Goal: Information Seeking & Learning: Learn about a topic

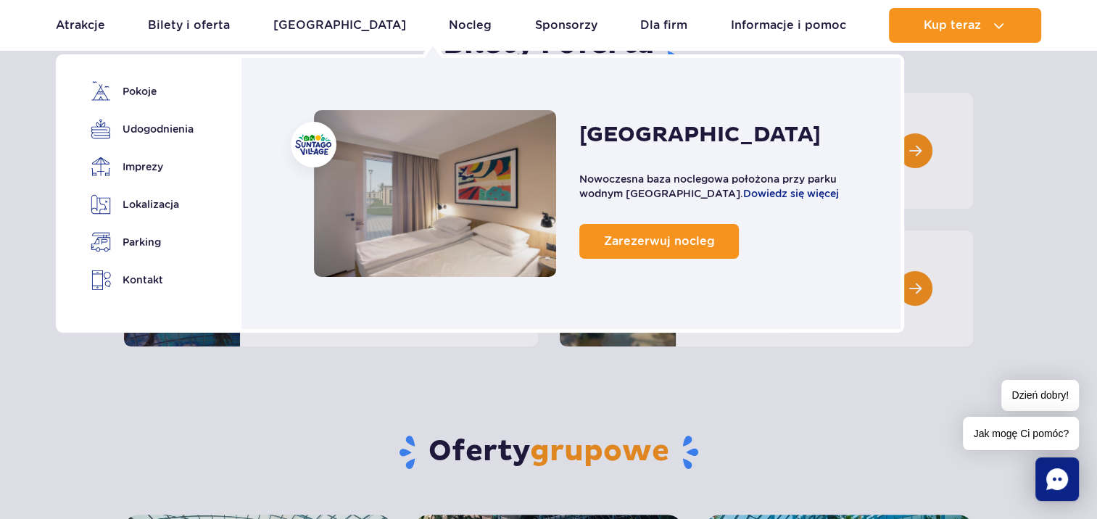
scroll to position [150, 0]
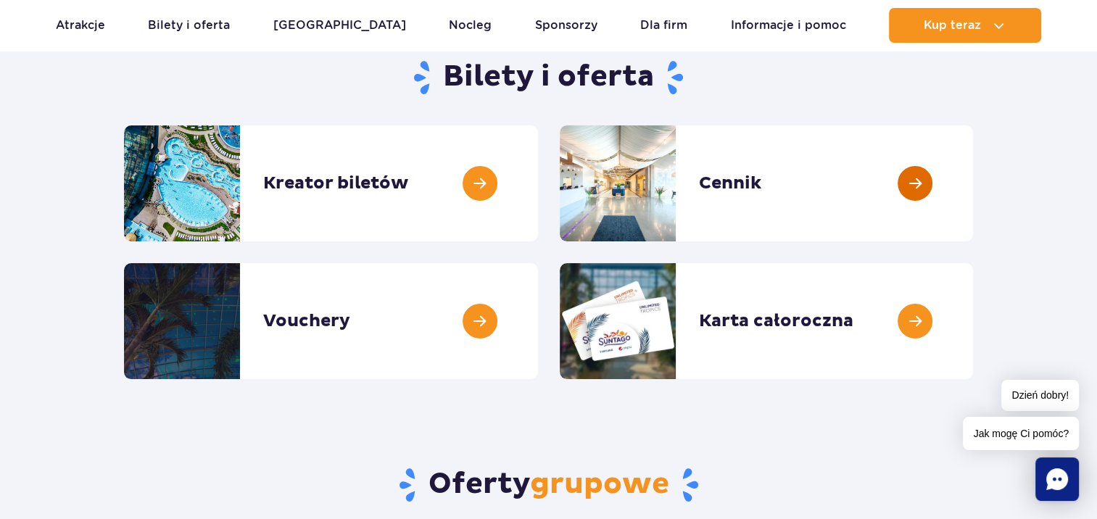
click at [973, 174] on link at bounding box center [973, 183] width 0 height 116
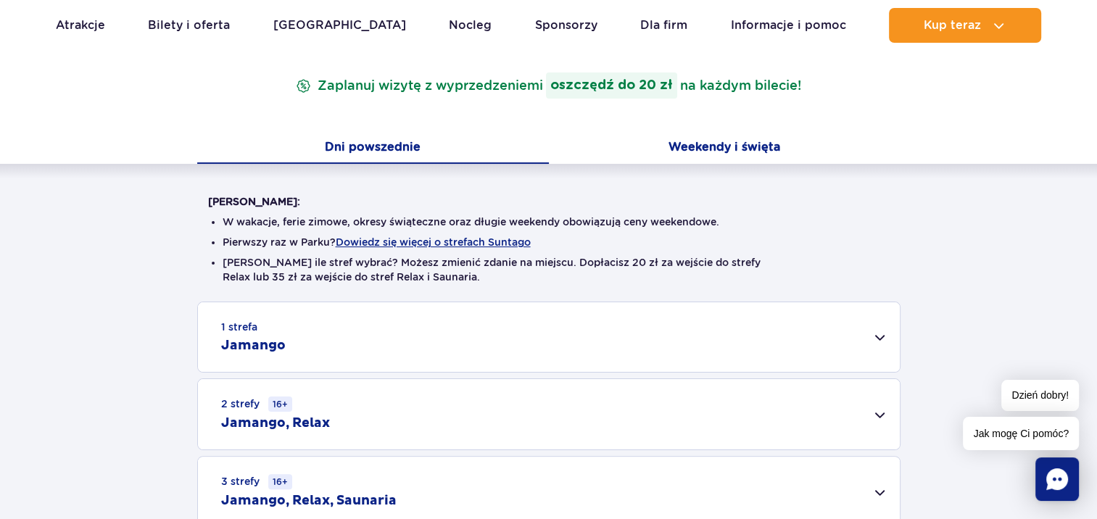
click at [709, 144] on button "Weekendy i święta" at bounding box center [725, 148] width 352 height 30
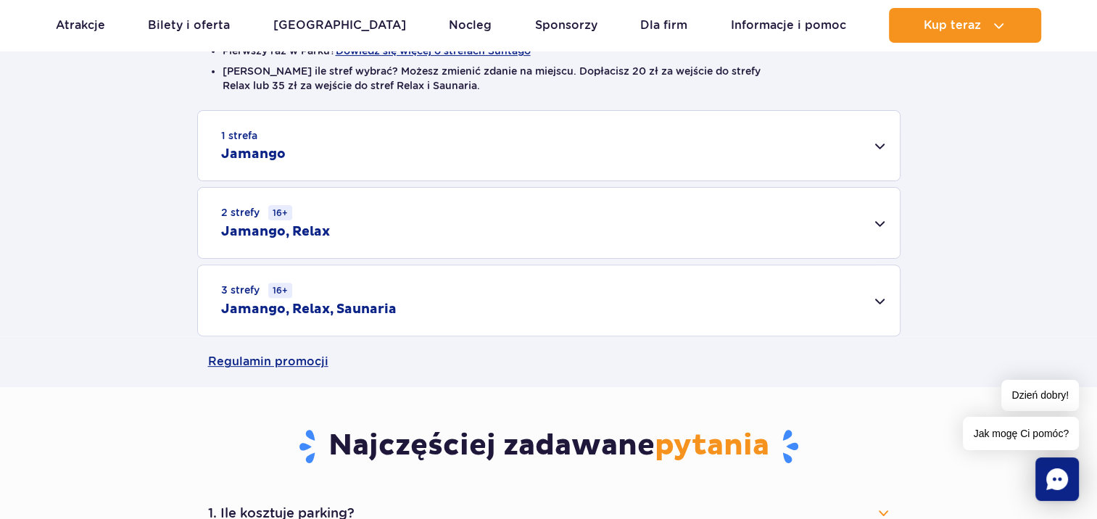
scroll to position [428, 0]
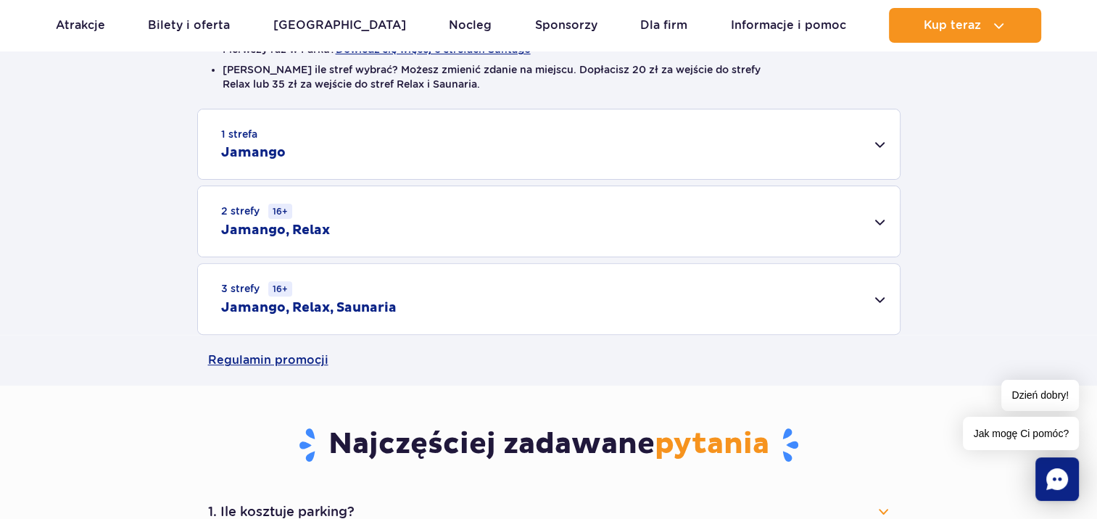
click at [497, 302] on div "3 strefy 16+ Jamango, Relax, Saunaria" at bounding box center [549, 299] width 702 height 70
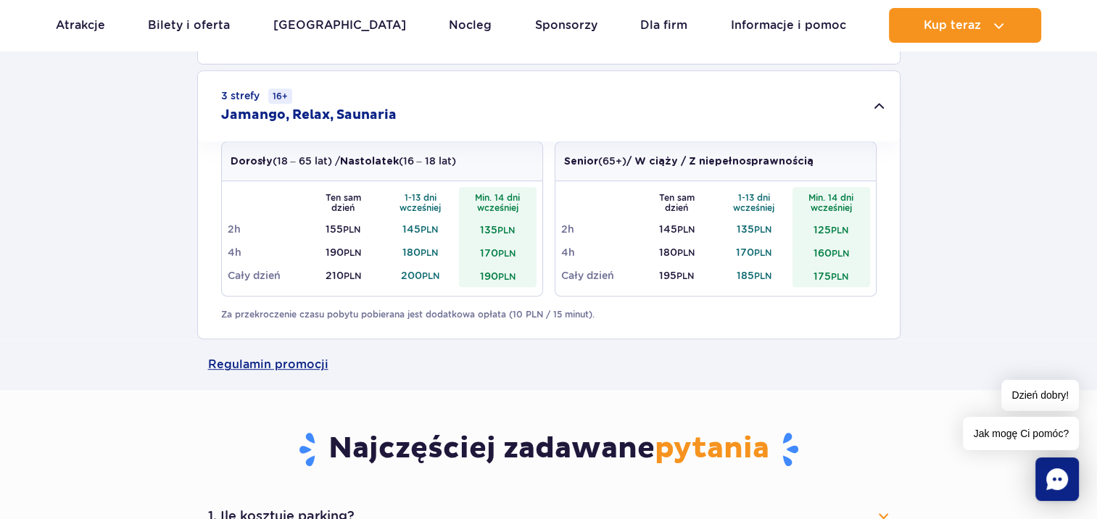
scroll to position [622, 0]
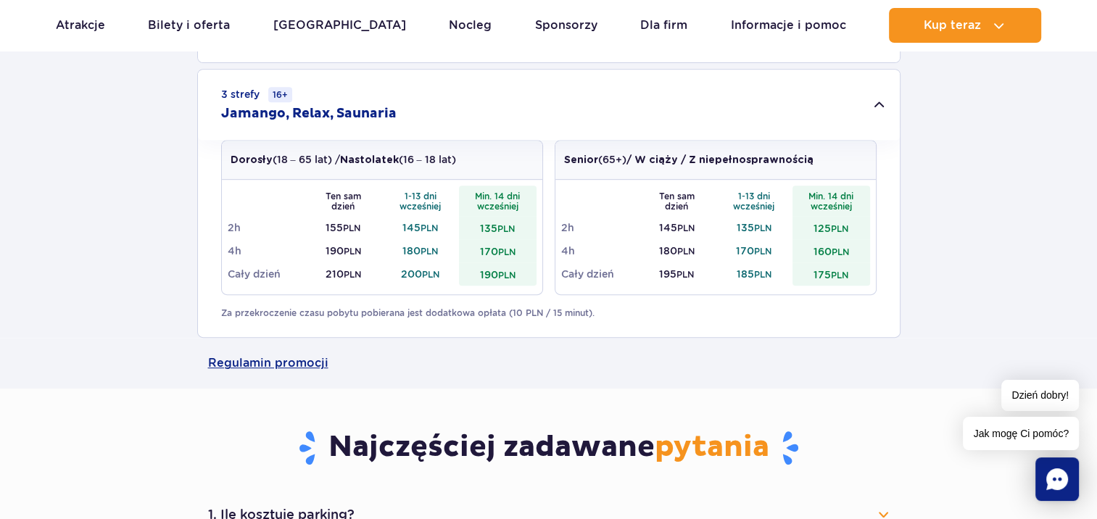
click at [316, 259] on td "190 PLN" at bounding box center [343, 250] width 78 height 23
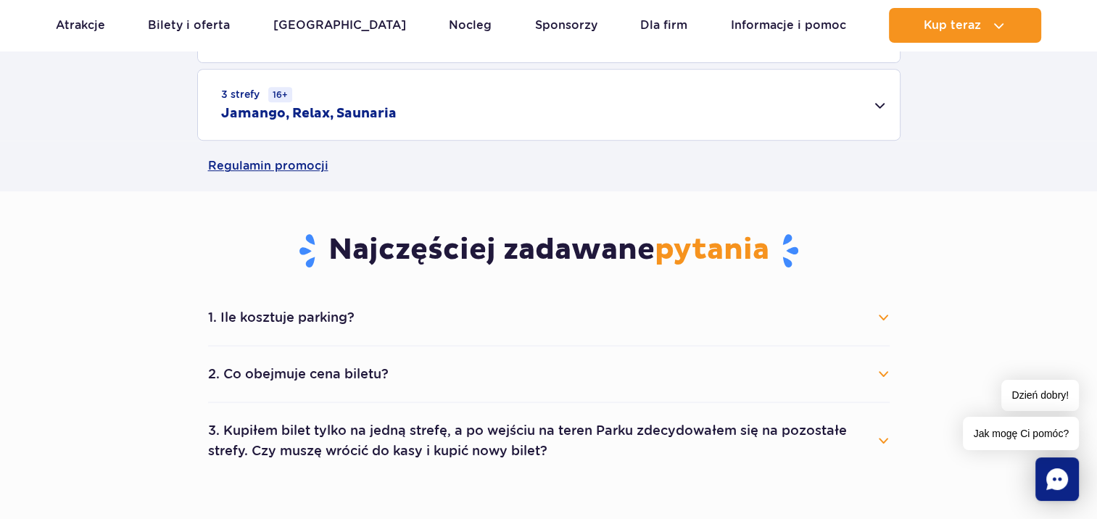
click at [435, 110] on div "3 strefy 16+ Jamango, Relax, Saunaria" at bounding box center [549, 105] width 702 height 70
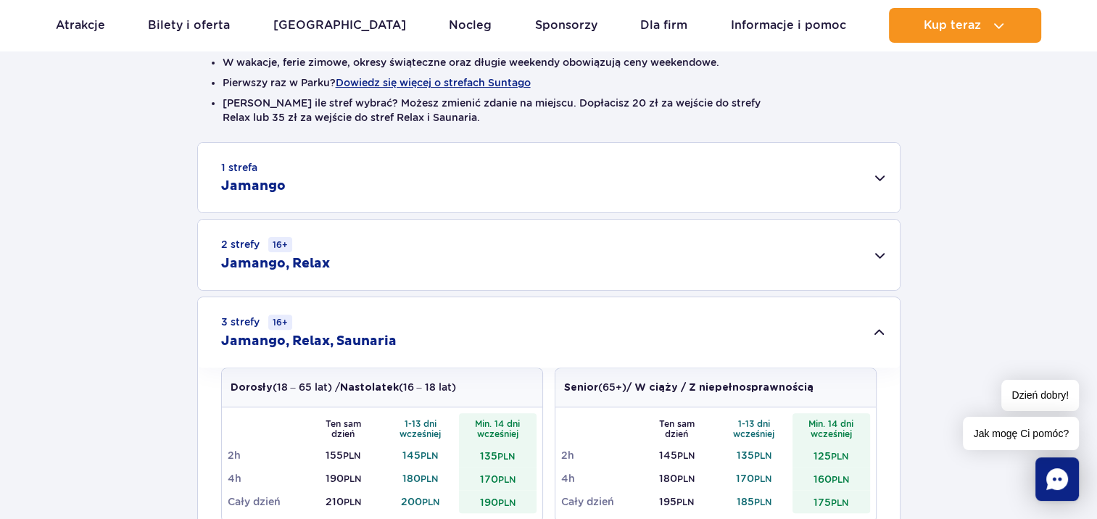
scroll to position [386, 0]
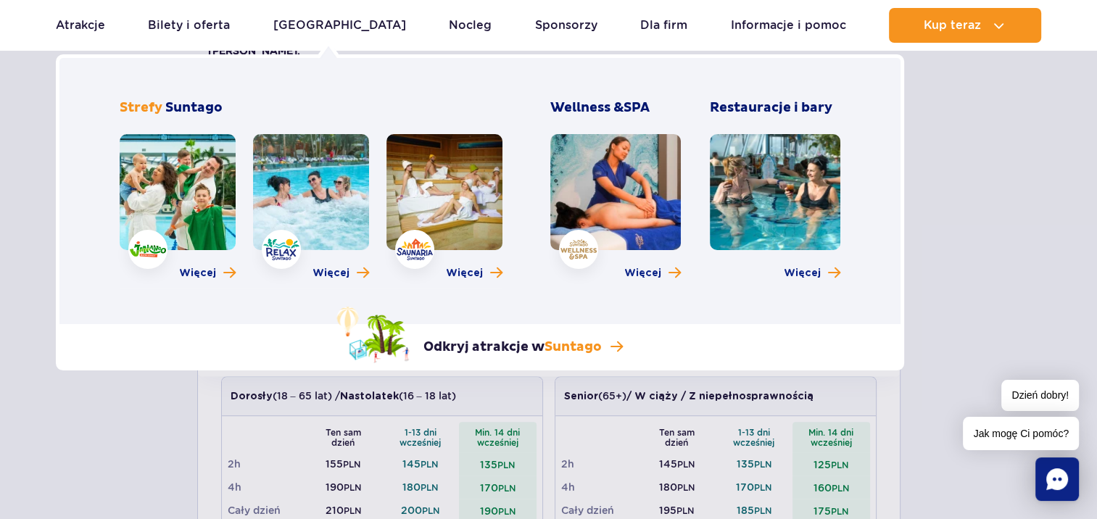
click at [346, 183] on link at bounding box center [311, 192] width 116 height 116
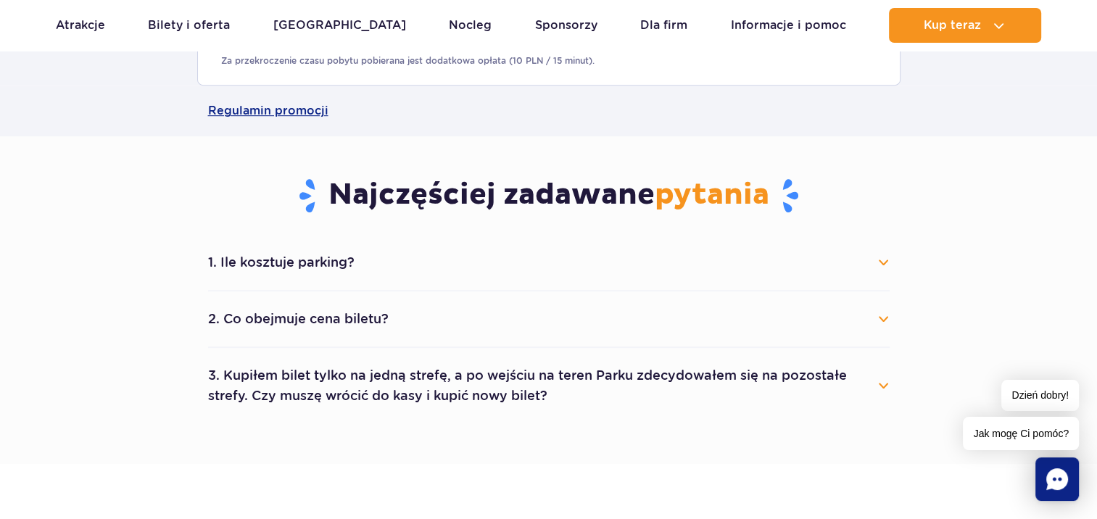
scroll to position [900, 0]
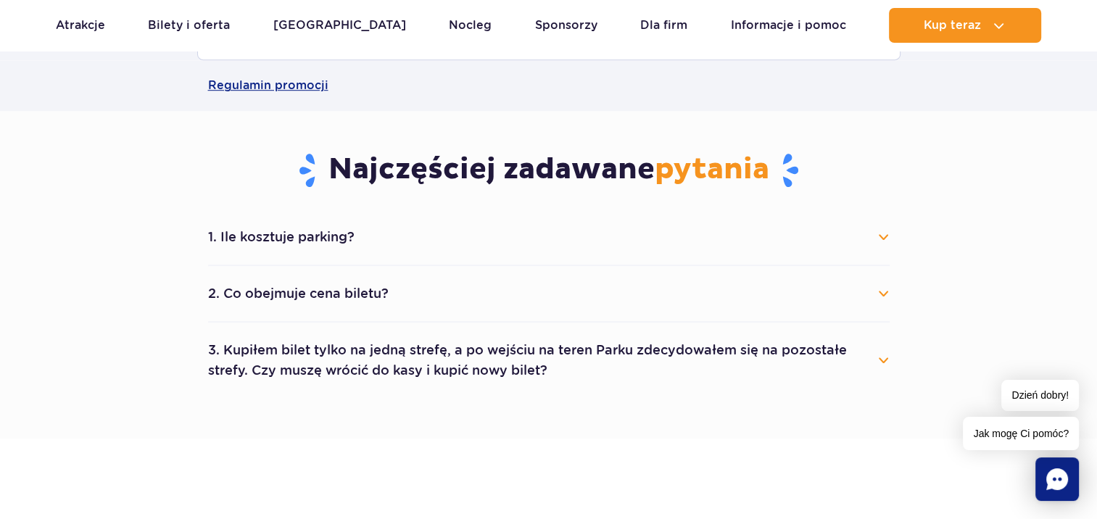
click at [346, 290] on button "2. Co obejmuje cena biletu?" at bounding box center [548, 294] width 681 height 32
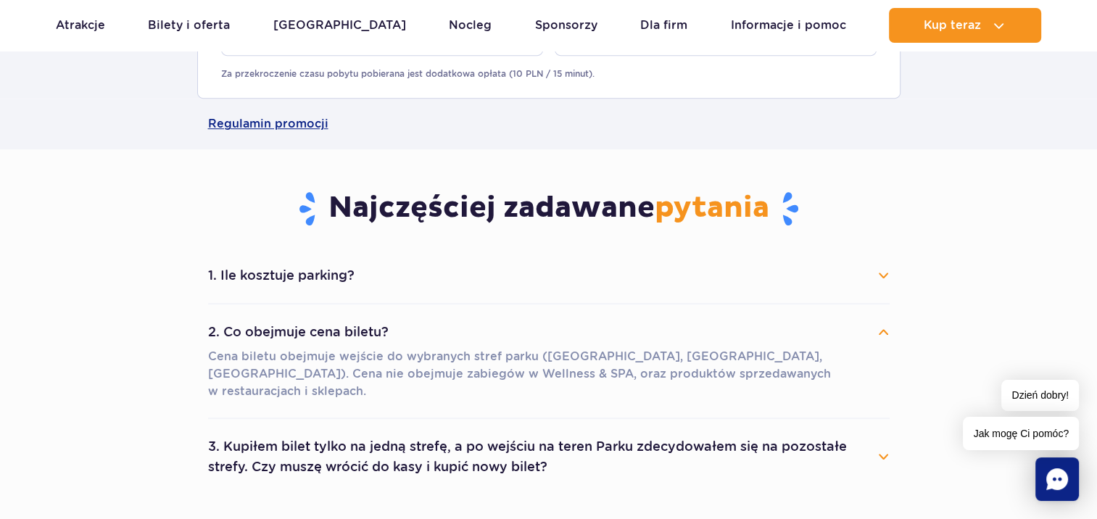
scroll to position [858, 0]
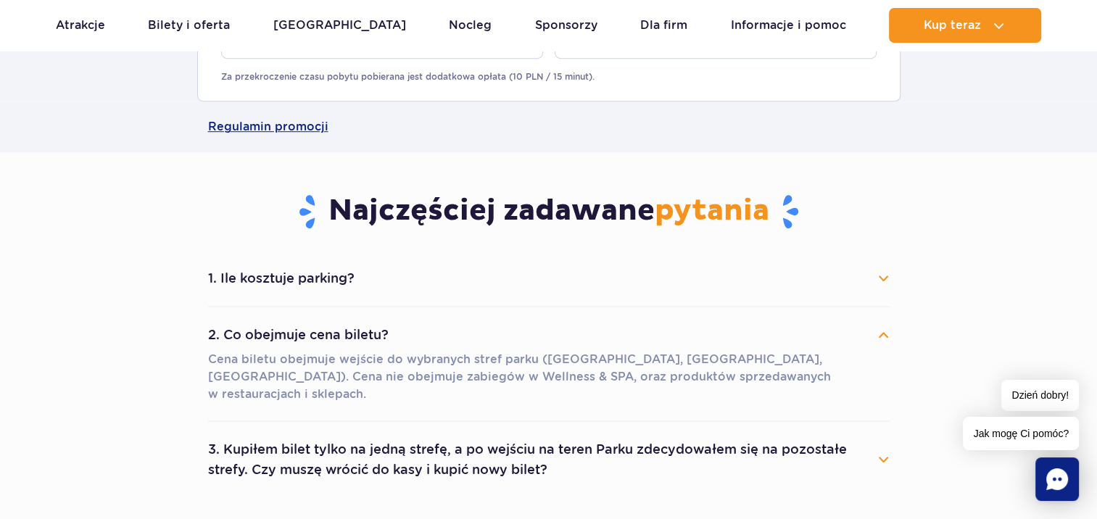
click at [346, 290] on button "1. Ile kosztuje parking?" at bounding box center [548, 278] width 681 height 32
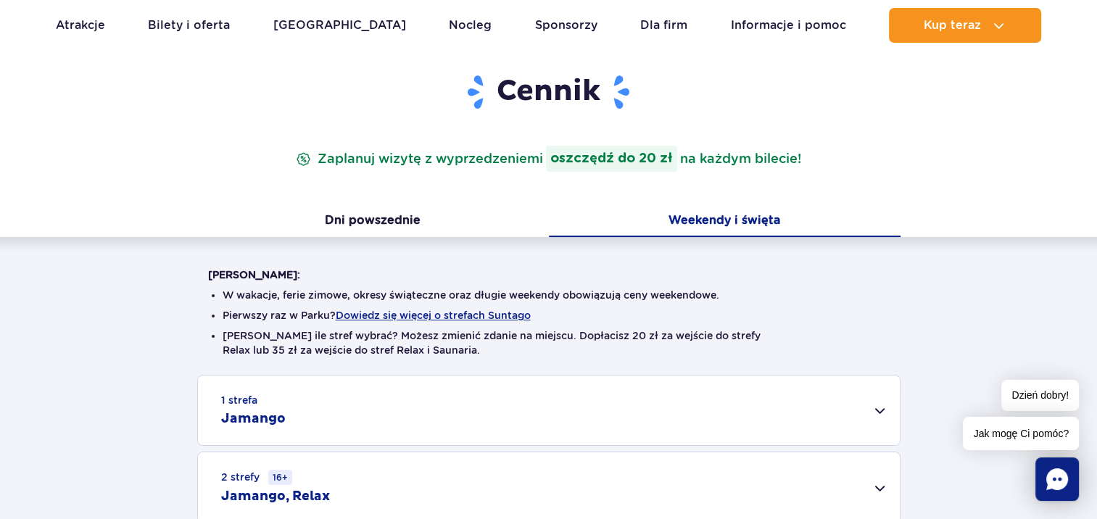
scroll to position [0, 0]
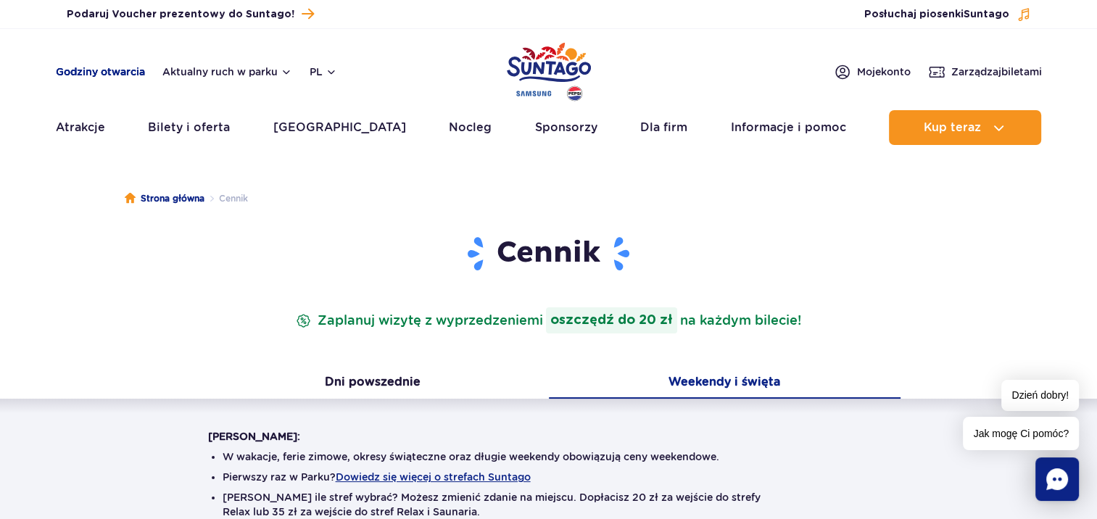
click at [136, 72] on link "Godziny otwarcia" at bounding box center [100, 72] width 89 height 14
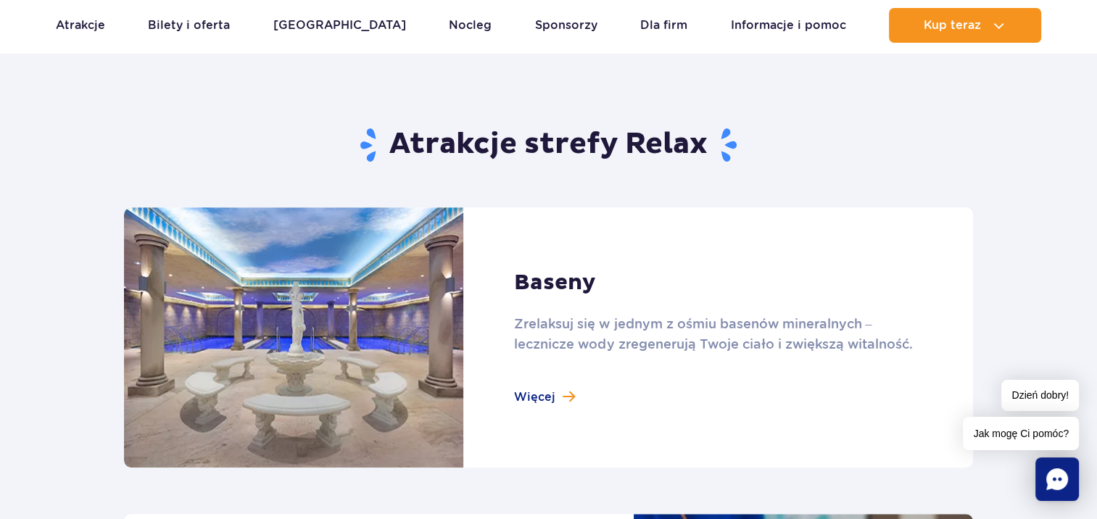
scroll to position [852, 0]
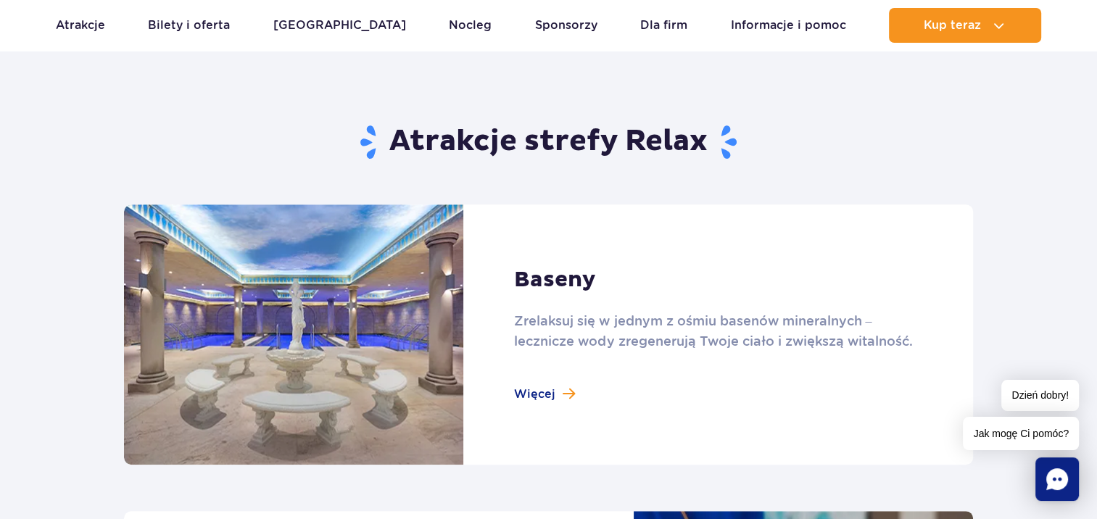
click at [548, 389] on link at bounding box center [548, 334] width 849 height 260
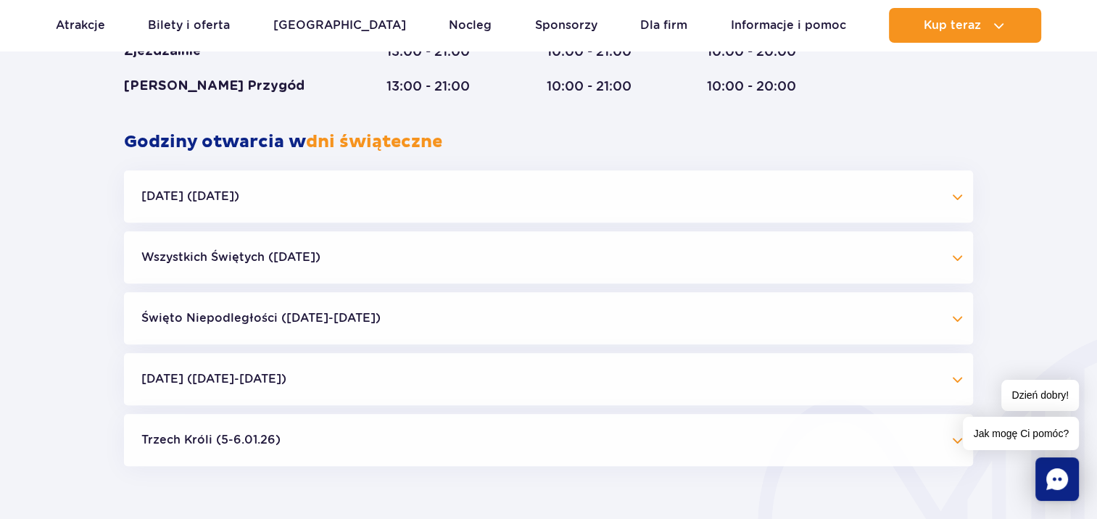
scroll to position [1354, 0]
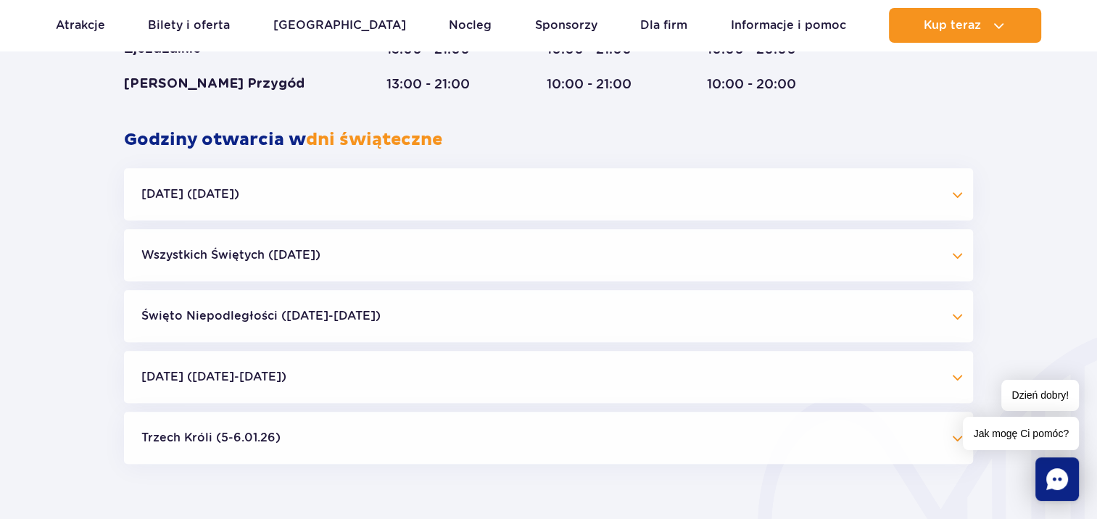
click at [528, 307] on button "Święto Niepodległości ([DATE]-[DATE])" at bounding box center [548, 316] width 849 height 52
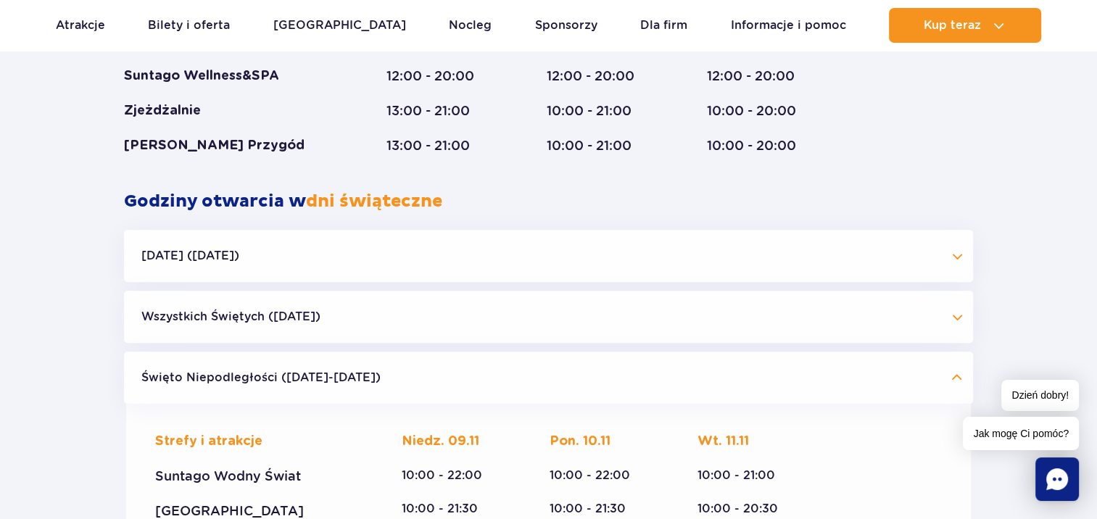
scroll to position [1291, 0]
click at [386, 374] on button "Święto Niepodległości ([DATE]-[DATE])" at bounding box center [548, 379] width 849 height 52
